Goal: Find specific page/section: Find specific page/section

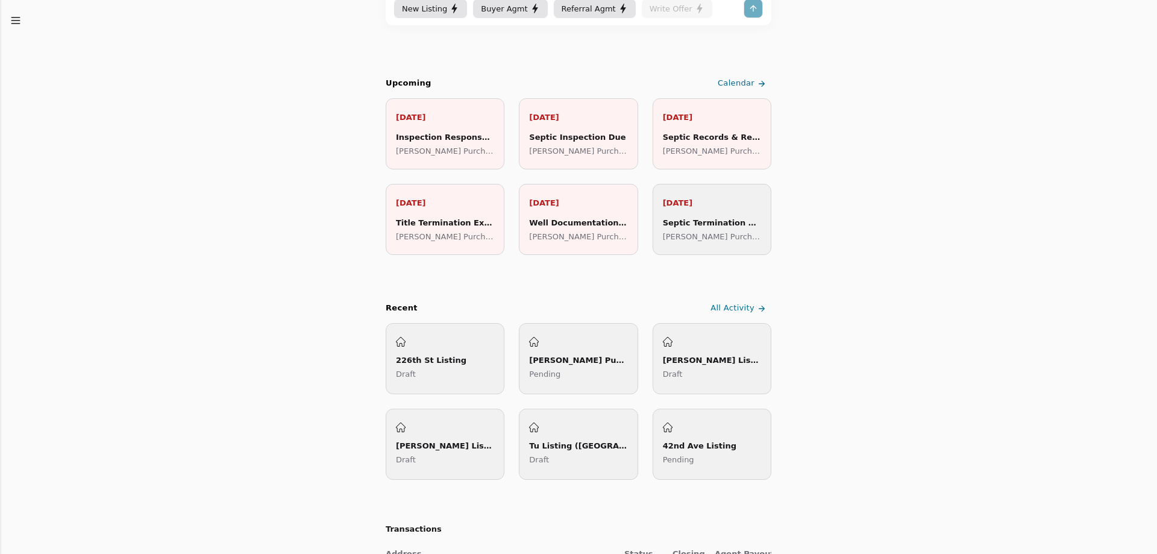
scroll to position [181, 0]
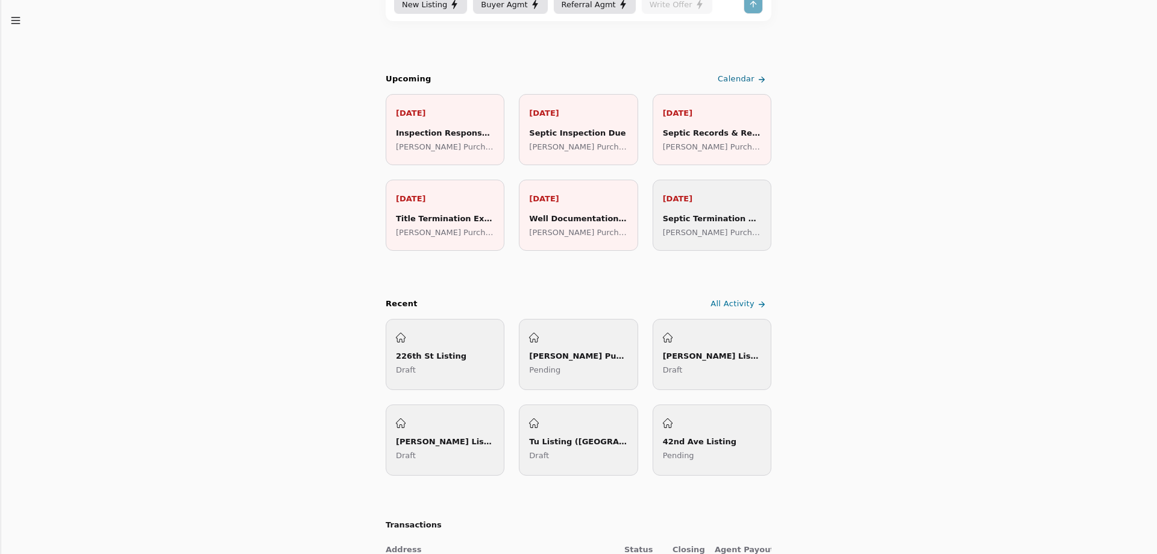
click at [708, 355] on div "[PERSON_NAME] Listing ([GEOGRAPHIC_DATA])" at bounding box center [712, 355] width 98 height 13
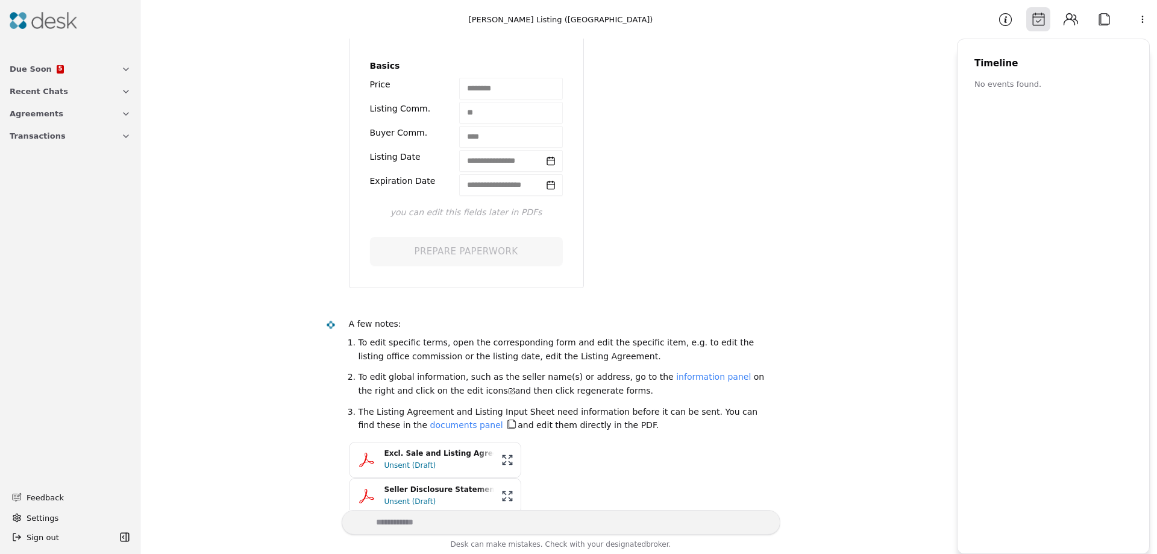
scroll to position [45, 0]
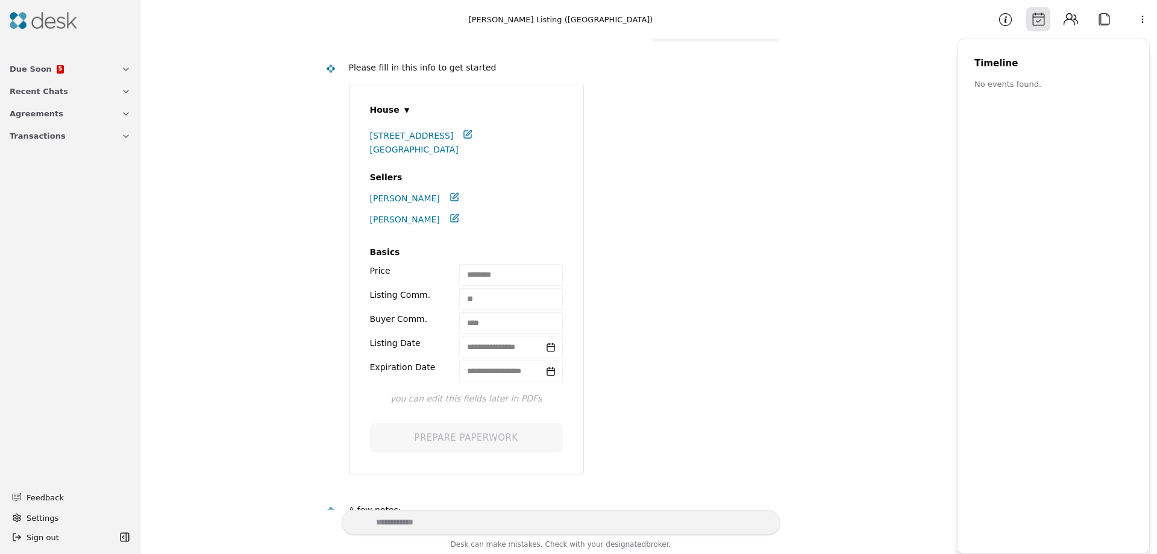
click at [30, 70] on span "Due Soon" at bounding box center [31, 69] width 42 height 13
click at [48, 146] on icon at bounding box center [52, 150] width 10 height 10
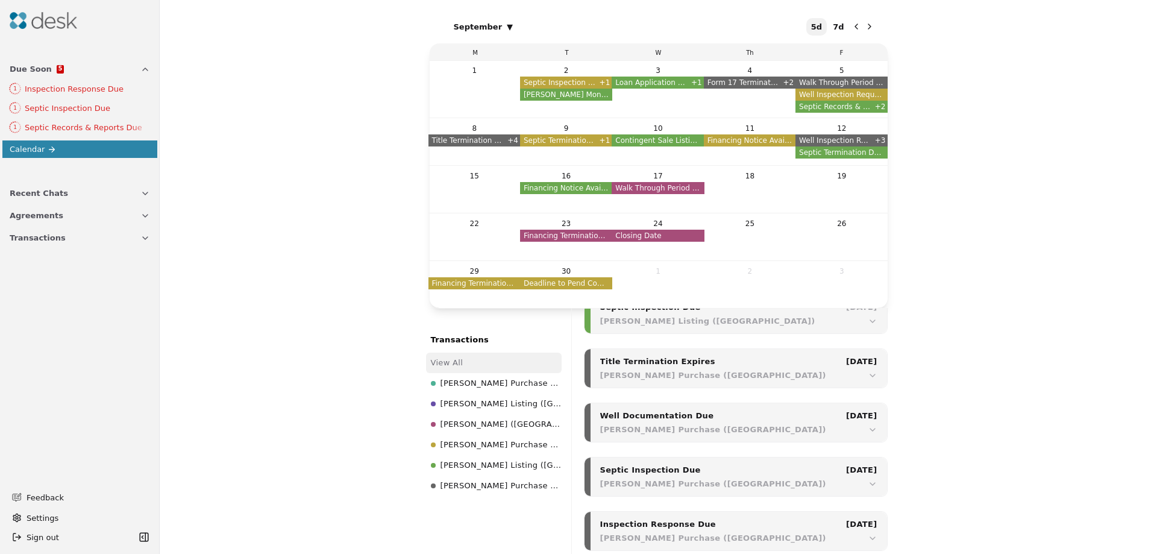
scroll to position [2746, 0]
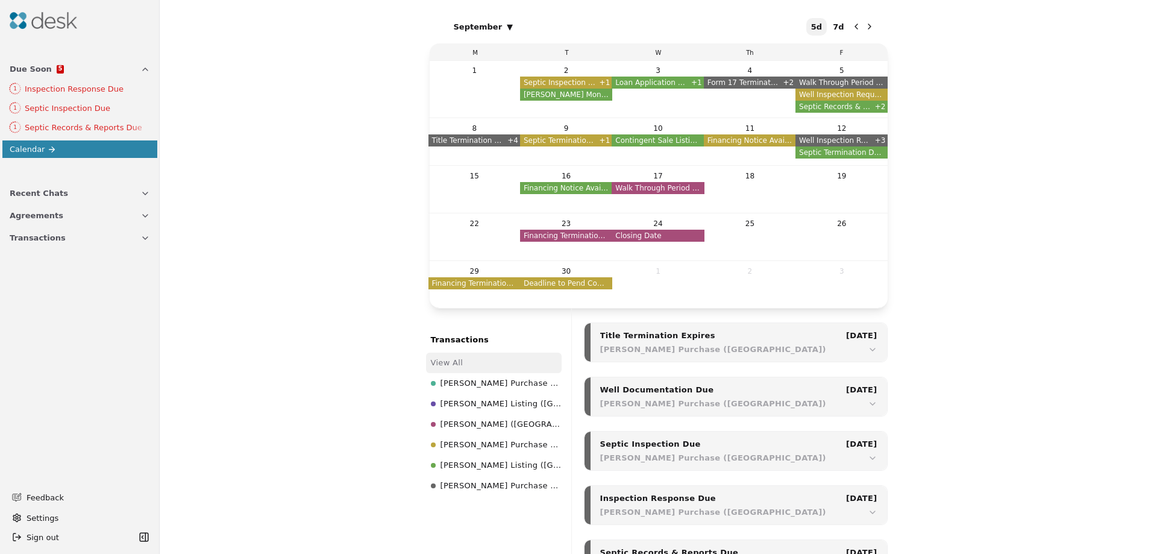
click at [485, 466] on span "[PERSON_NAME] Listing ([GEOGRAPHIC_DATA])" at bounding box center [500, 465] width 121 height 16
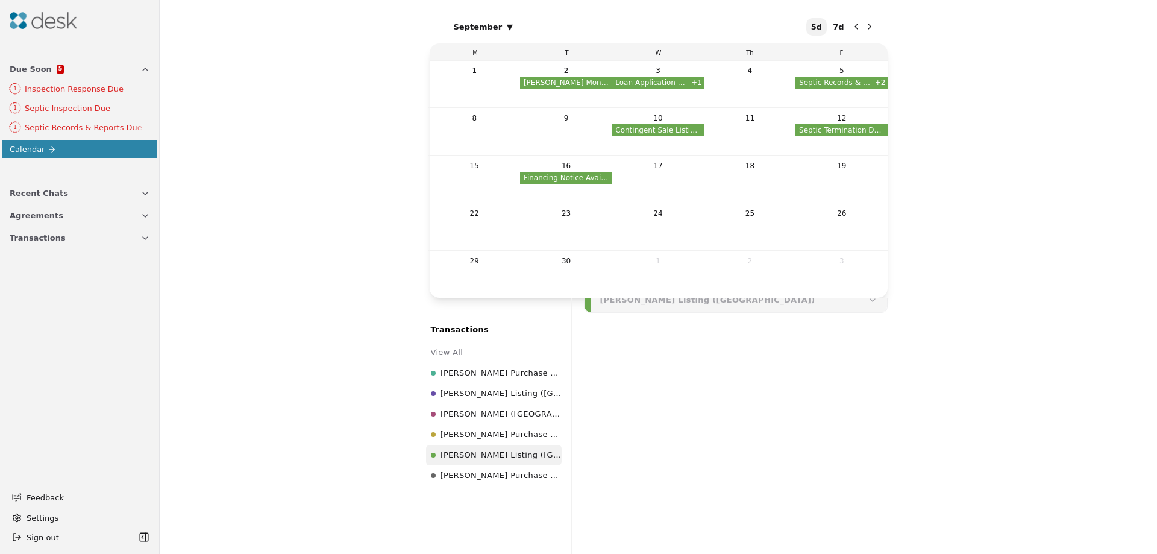
scroll to position [793, 0]
click at [37, 216] on span "Agreements" at bounding box center [37, 215] width 54 height 13
